Goal: Task Accomplishment & Management: Manage account settings

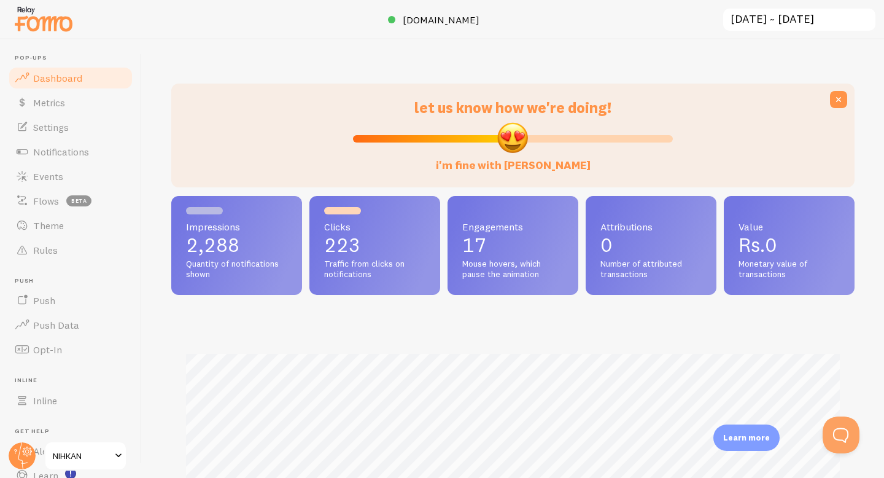
scroll to position [322, 683]
click at [789, 14] on input "[DATE] ~ [DATE]" at bounding box center [799, 19] width 155 height 25
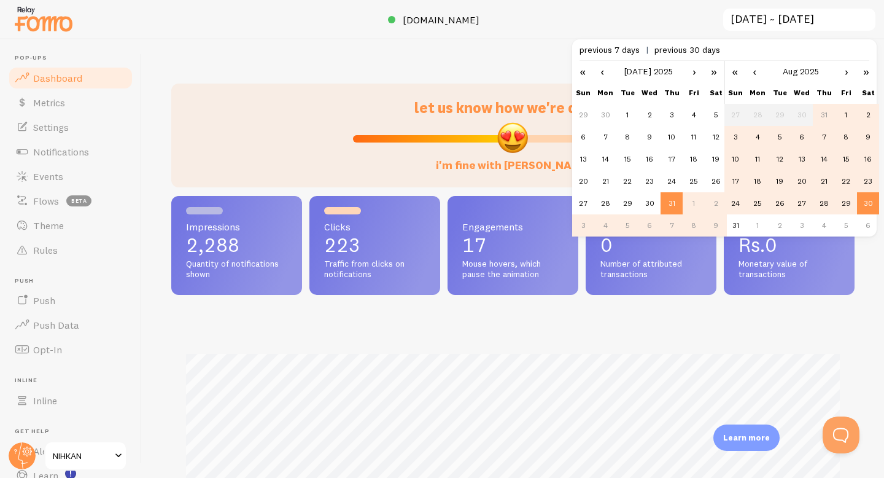
click at [691, 72] on link "›" at bounding box center [694, 71] width 18 height 21
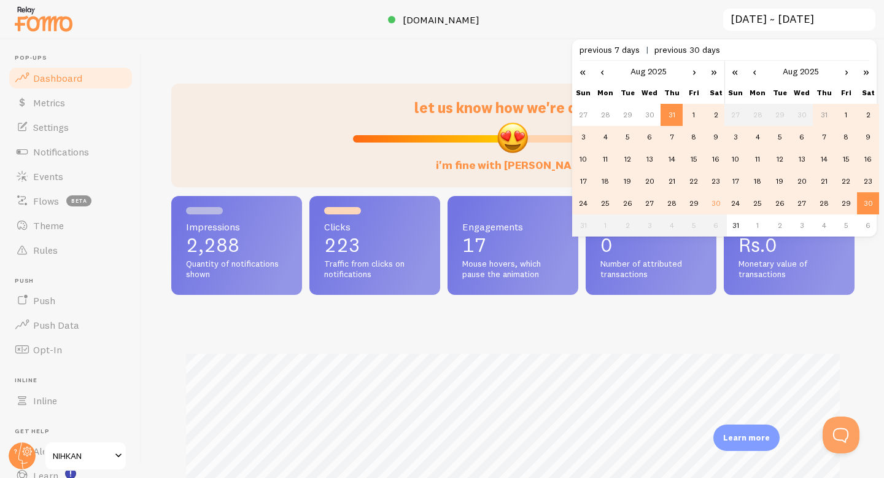
click at [672, 204] on td "28" at bounding box center [672, 203] width 22 height 22
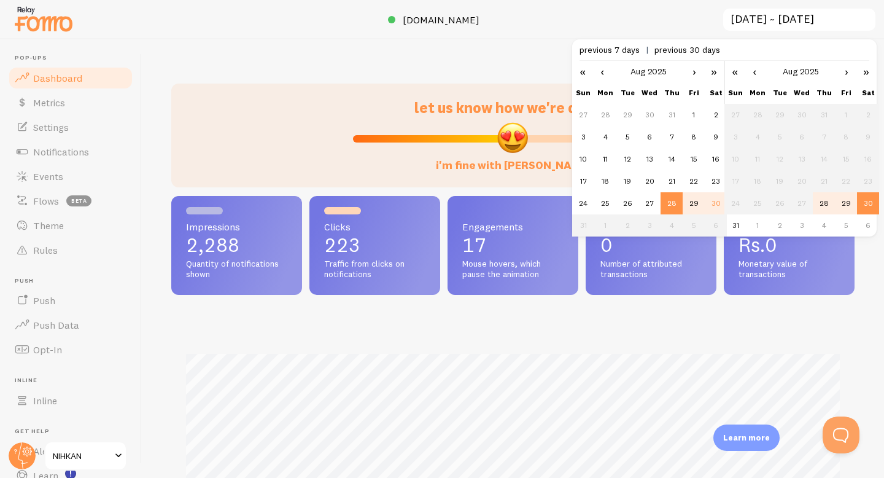
click at [721, 204] on td "30" at bounding box center [716, 203] width 22 height 22
click at [677, 202] on td "28" at bounding box center [672, 203] width 22 height 22
type input "[DATE] ~ [DATE]"
click at [869, 205] on td "30" at bounding box center [868, 203] width 22 height 22
click at [865, 280] on div "let us know how we're doing! i'm fine with [PERSON_NAME] Impressions 313 Quanti…" at bounding box center [513, 258] width 742 height 438
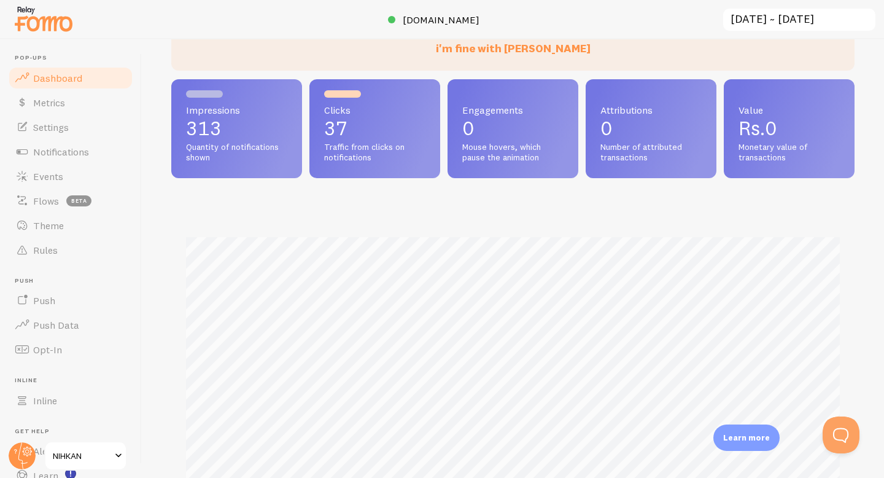
scroll to position [0, 0]
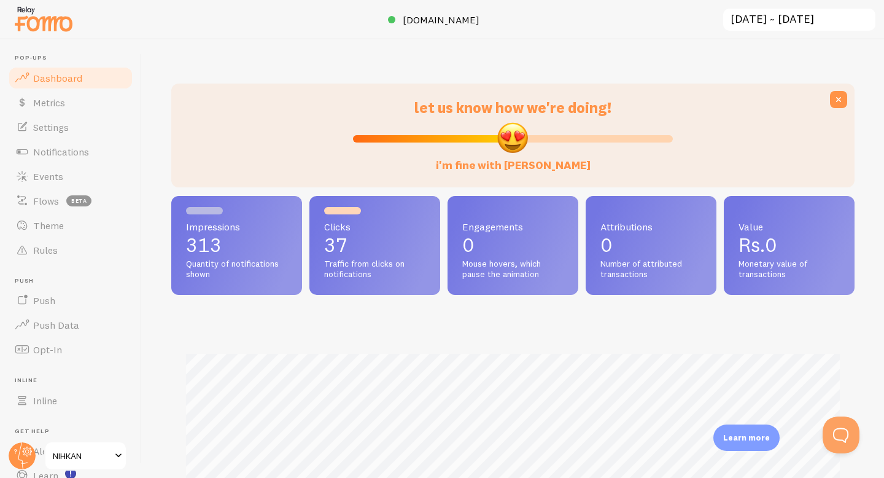
click at [87, 80] on link "Dashboard" at bounding box center [70, 78] width 126 height 25
click at [29, 452] on icon at bounding box center [27, 451] width 4 height 4
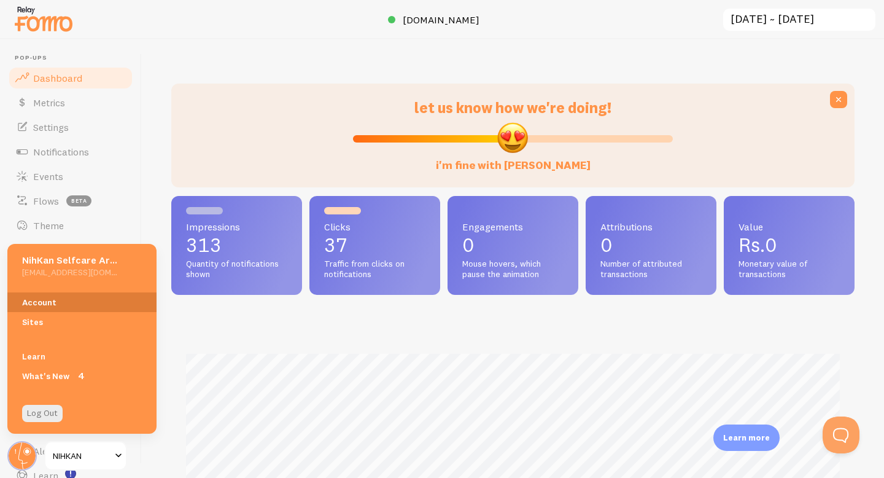
click at [69, 302] on link "Account" at bounding box center [81, 302] width 149 height 20
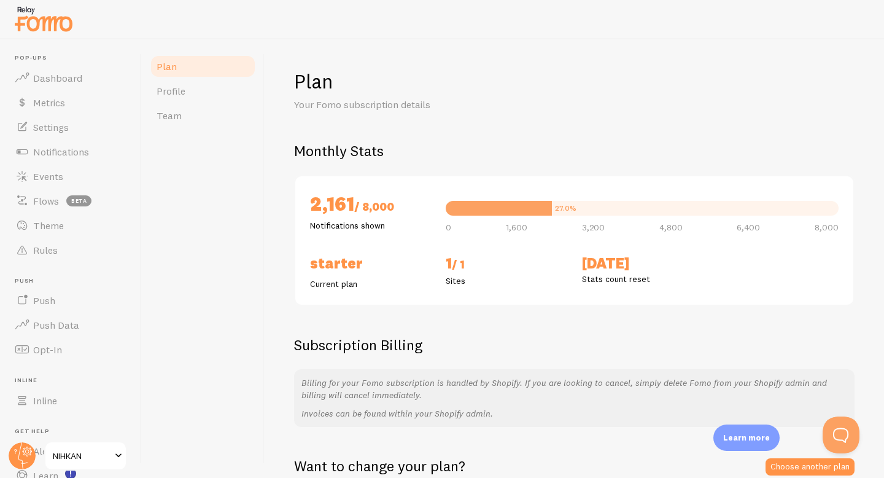
scroll to position [130, 0]
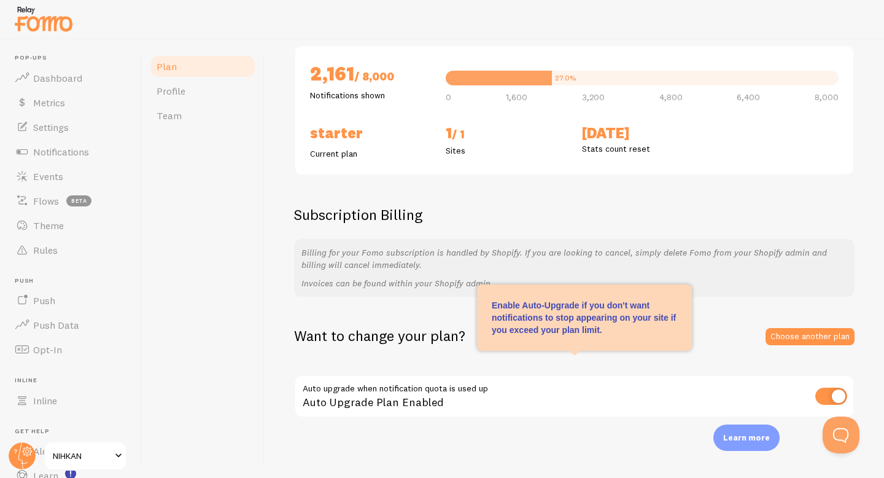
click at [837, 399] on input "checkbox" at bounding box center [831, 395] width 32 height 17
checkbox input "false"
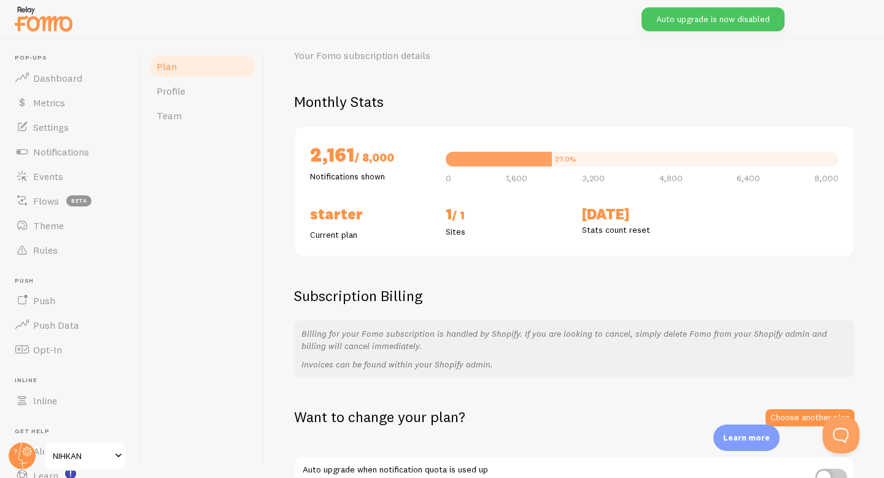
scroll to position [0, 0]
